Goal: Information Seeking & Learning: Learn about a topic

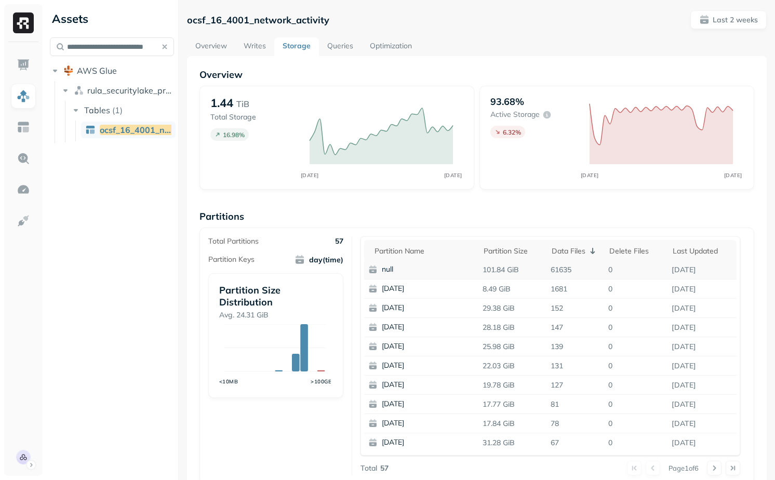
click at [559, 270] on p "61635" at bounding box center [575, 270] width 58 height 18
click at [563, 282] on p "1681" at bounding box center [575, 289] width 58 height 18
click at [562, 275] on p "61635" at bounding box center [575, 270] width 58 height 18
click at [562, 268] on p "61635" at bounding box center [575, 270] width 58 height 18
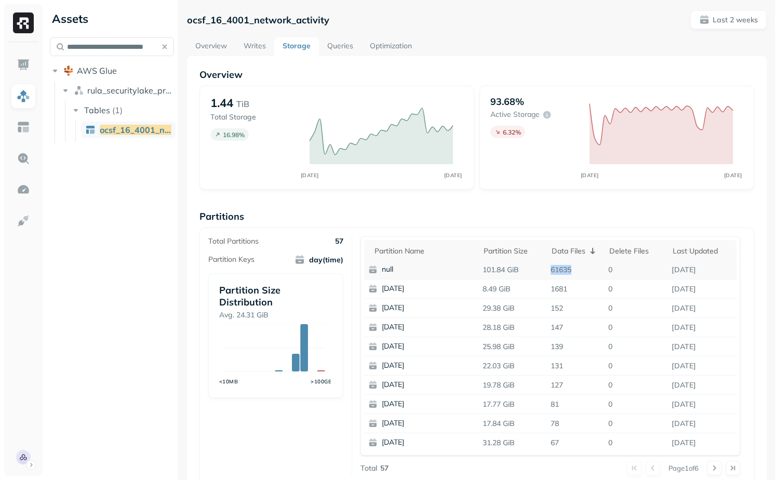
click at [562, 268] on p "61635" at bounding box center [575, 270] width 58 height 18
click at [562, 270] on p "61635" at bounding box center [575, 270] width 58 height 18
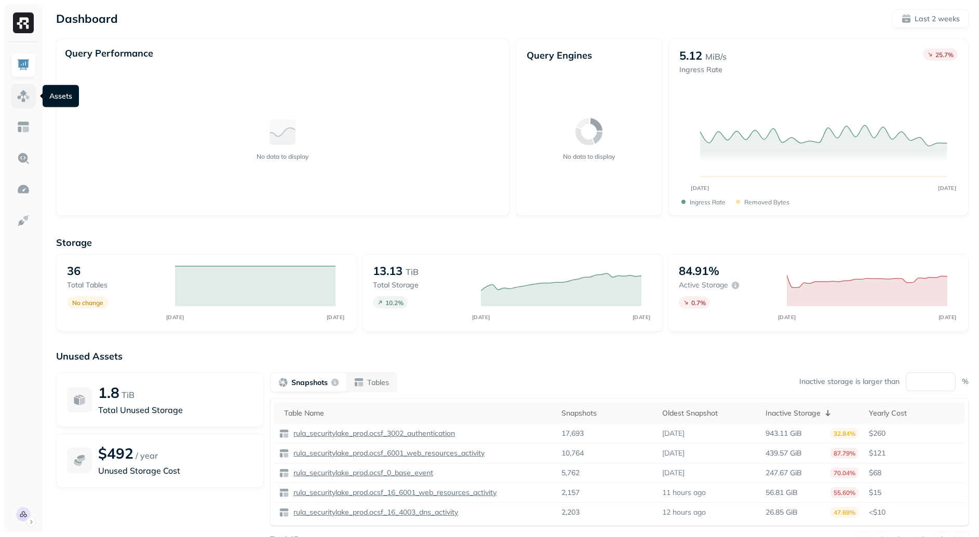
click at [13, 93] on link at bounding box center [23, 96] width 25 height 25
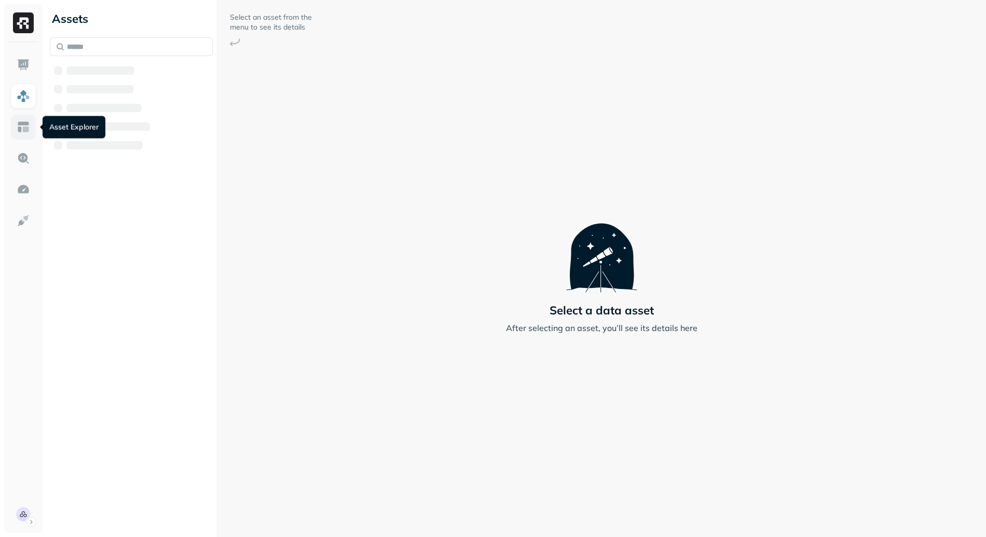
click at [27, 122] on img at bounding box center [23, 126] width 13 height 13
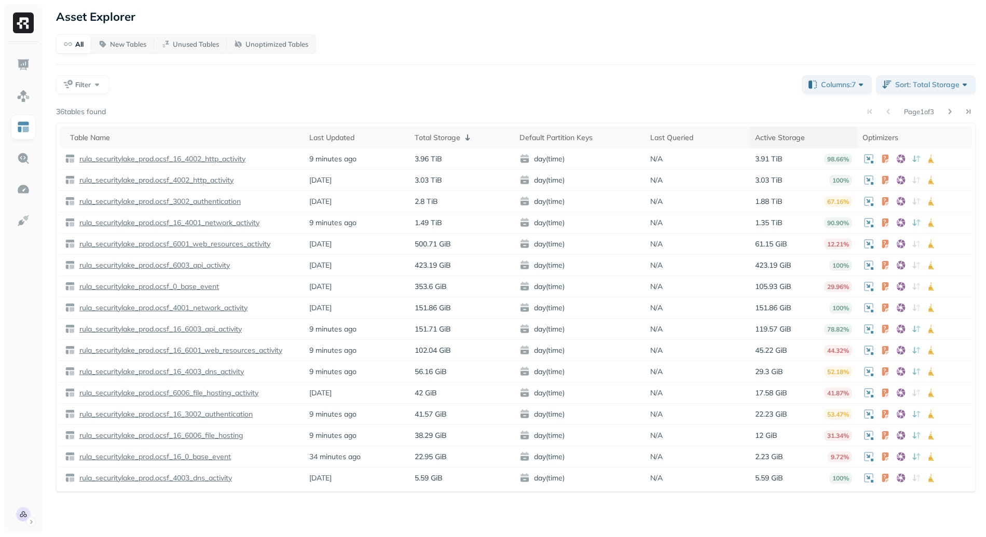
click at [830, 135] on div "Active Storage" at bounding box center [803, 137] width 97 height 12
click at [843, 135] on div "Active Storage" at bounding box center [803, 137] width 97 height 12
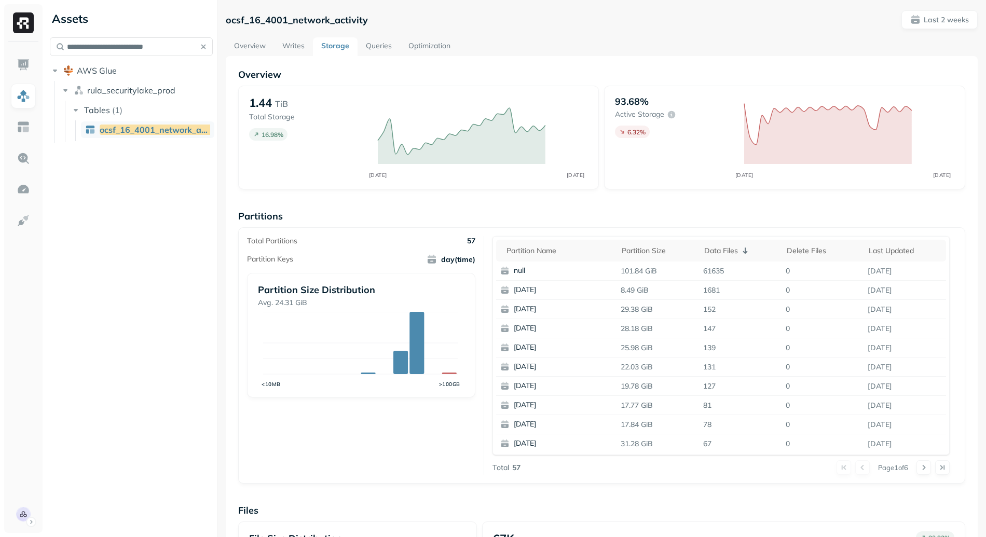
scroll to position [2, 0]
click at [463, 308] on div "Partition Size Distribution Avg. 24.32 GiB <10MB >100GB" at bounding box center [361, 335] width 228 height 125
click at [293, 19] on p "ocsf_16_4001_network_activity" at bounding box center [297, 20] width 142 height 12
click at [309, 24] on p "ocsf_16_4001_network_activity" at bounding box center [297, 20] width 142 height 12
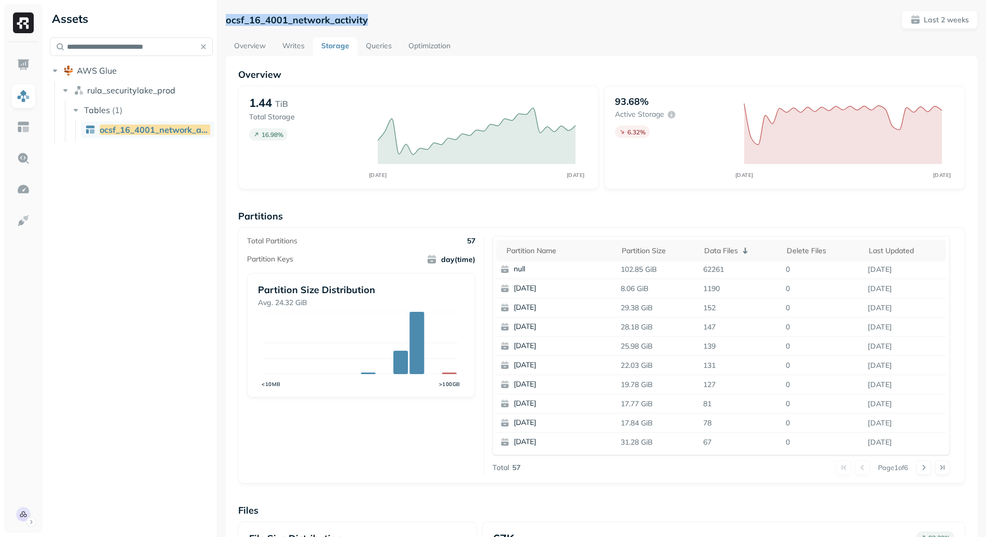
click at [309, 24] on p "ocsf_16_4001_network_activity" at bounding box center [297, 20] width 142 height 12
click at [440, 212] on p "Partitions" at bounding box center [601, 216] width 727 height 12
click at [617, 313] on p "29.38 GiB" at bounding box center [658, 308] width 83 height 18
drag, startPoint x: 508, startPoint y: 271, endPoint x: 747, endPoint y: 264, distance: 238.9
click at [746, 263] on tr "null 102.85 GiB 62261 0 [DATE]" at bounding box center [721, 269] width 450 height 19
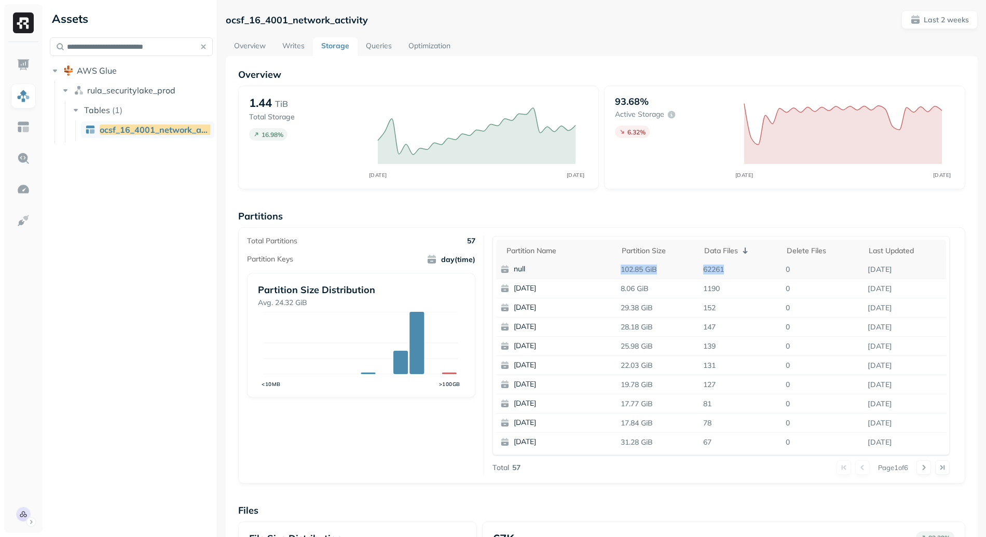
drag, startPoint x: 715, startPoint y: 274, endPoint x: 605, endPoint y: 267, distance: 110.3
click at [605, 267] on tr "null 102.85 GiB 62261 0 [DATE]" at bounding box center [721, 269] width 450 height 19
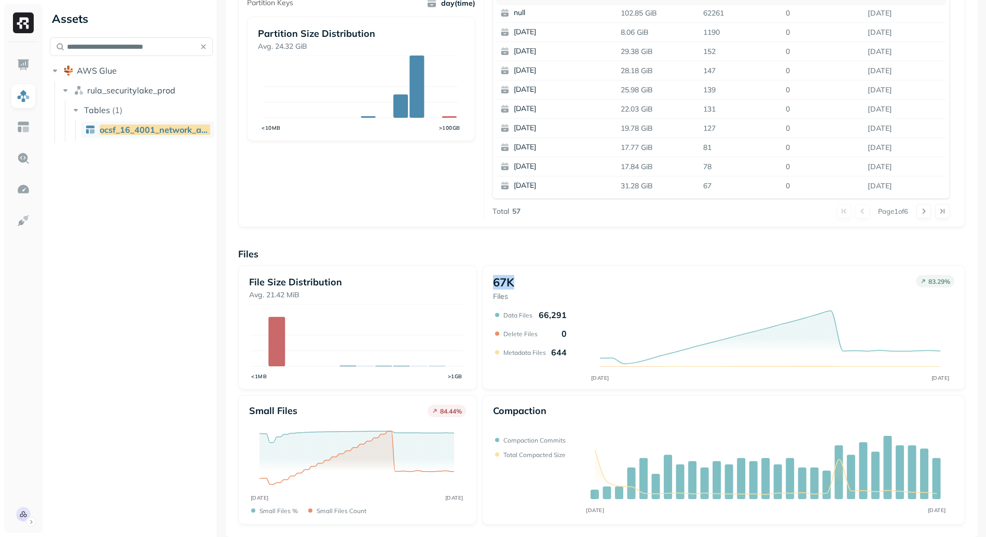
drag, startPoint x: 491, startPoint y: 285, endPoint x: 525, endPoint y: 283, distance: 33.8
click at [525, 283] on div "67K Files 83.29 %" at bounding box center [724, 288] width 462 height 26
click at [528, 284] on div "67K Files 83.29 %" at bounding box center [724, 288] width 462 height 26
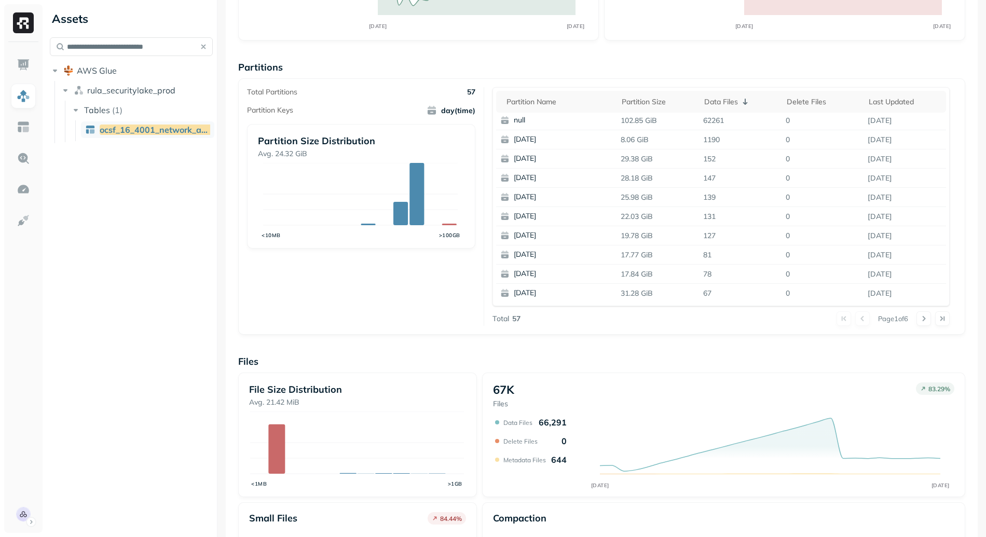
scroll to position [142, 0]
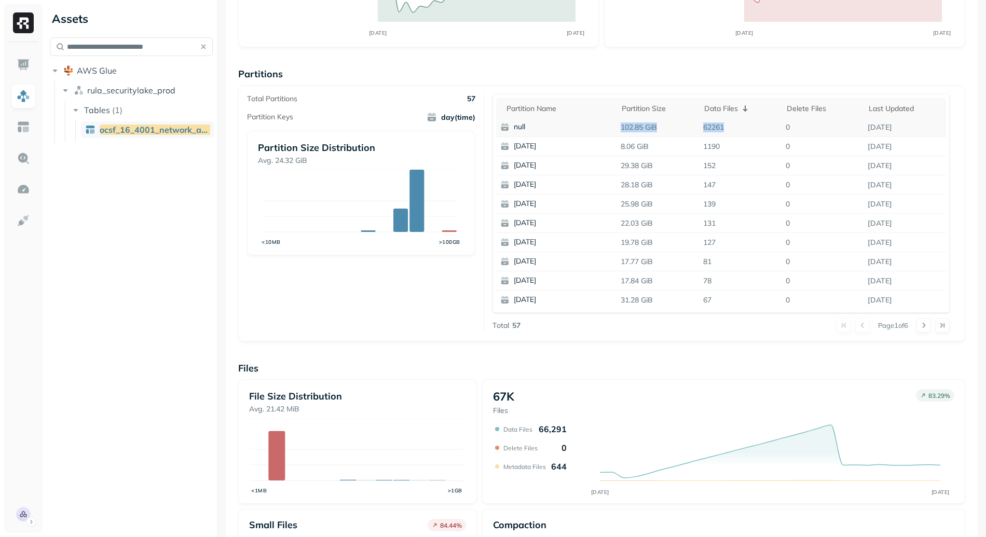
drag, startPoint x: 724, startPoint y: 129, endPoint x: 588, endPoint y: 131, distance: 136.5
click at [588, 131] on tr "null 102.85 GiB 62261 0 [DATE]" at bounding box center [721, 127] width 450 height 19
click at [661, 125] on p "102.85 GiB" at bounding box center [658, 127] width 83 height 18
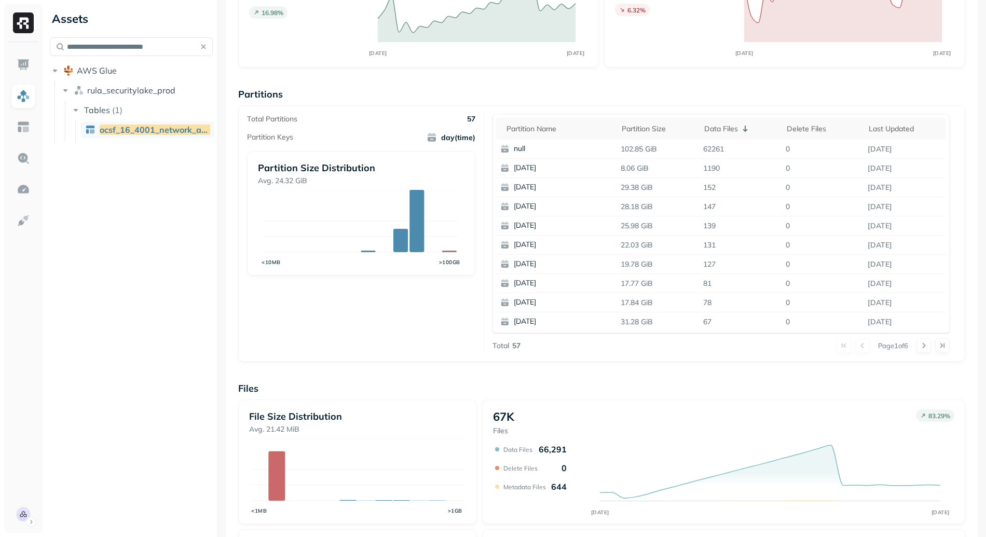
scroll to position [32, 0]
